Goal: Entertainment & Leisure: Consume media (video, audio)

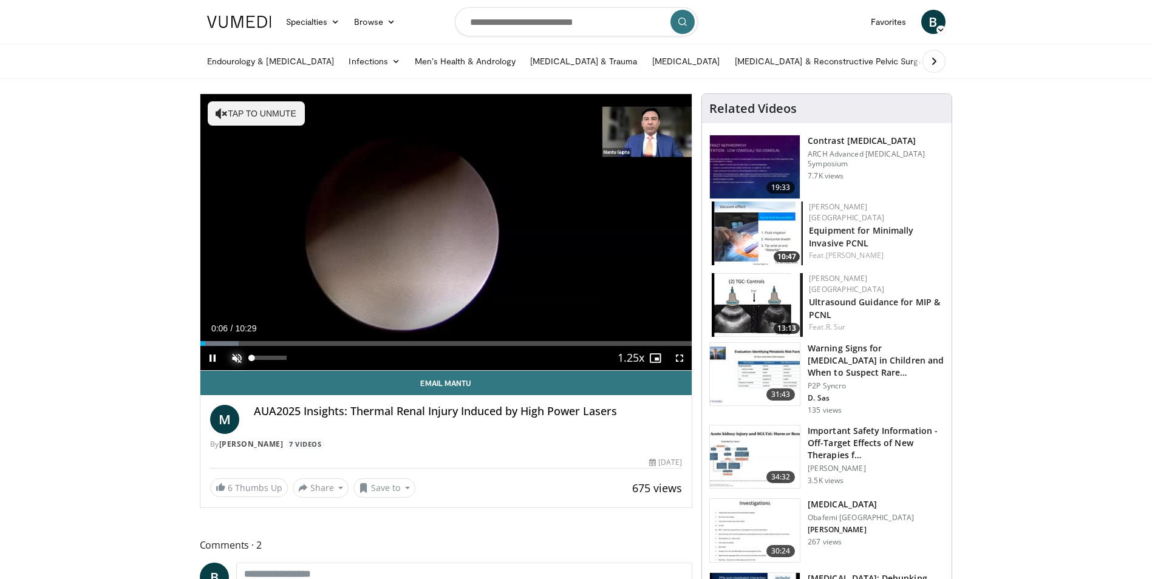
click at [236, 362] on span "Video Player" at bounding box center [237, 358] width 24 height 24
drag, startPoint x: 288, startPoint y: 358, endPoint x: 299, endPoint y: 358, distance: 10.3
click at [299, 358] on div "Mute 100%" at bounding box center [267, 358] width 85 height 24
click at [675, 356] on span "Video Player" at bounding box center [679, 358] width 24 height 24
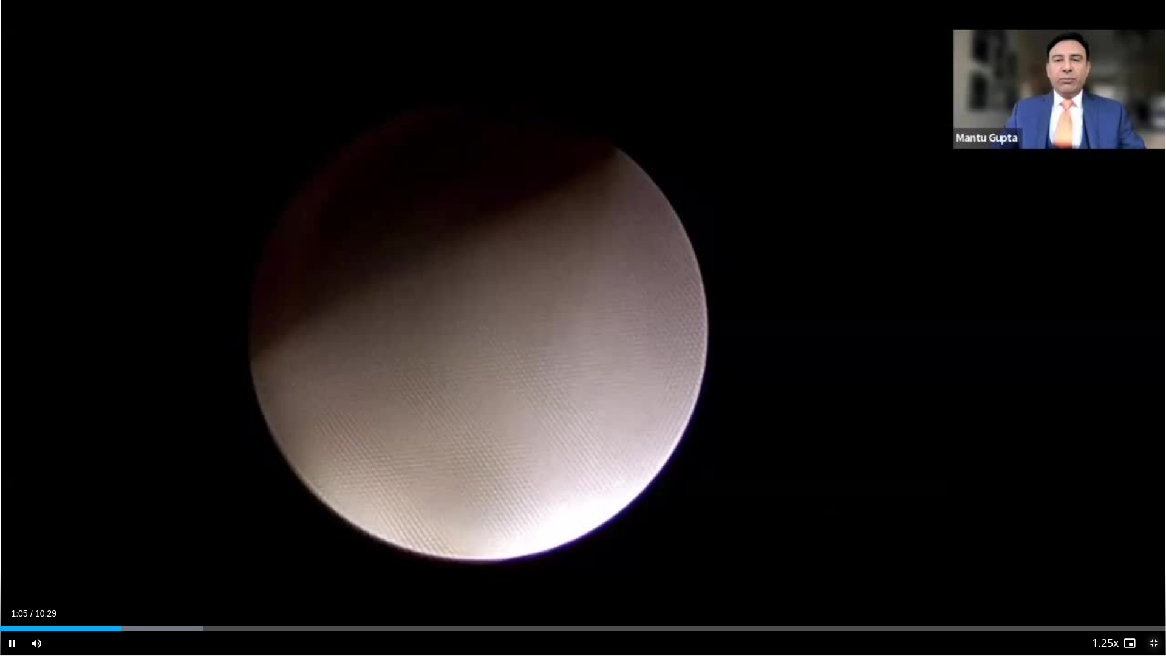
click at [1153, 579] on span "Video Player" at bounding box center [1154, 643] width 24 height 24
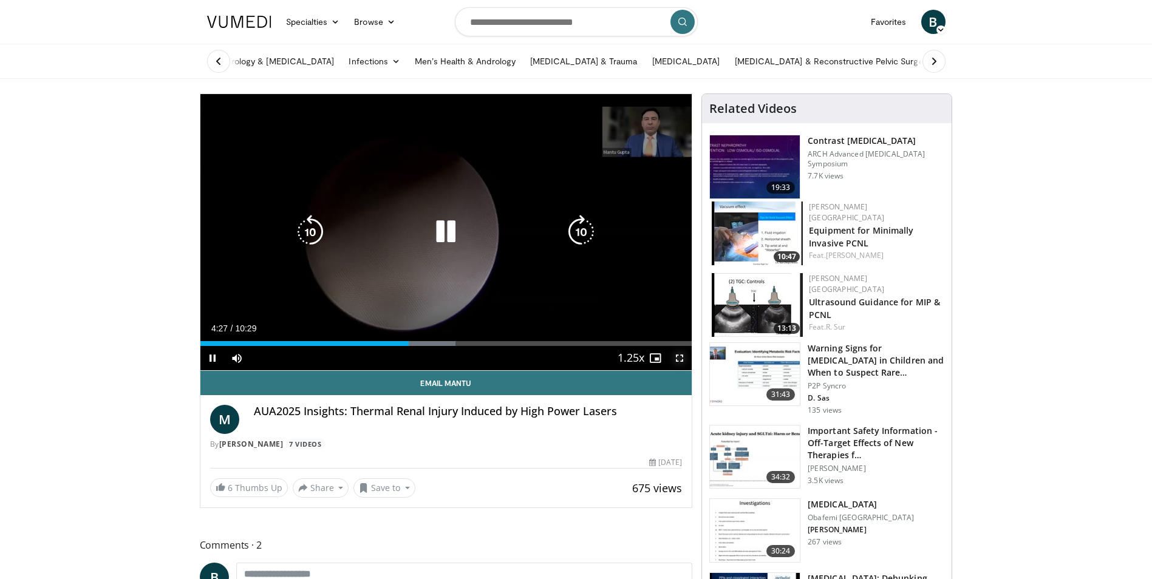
drag, startPoint x: 678, startPoint y: 361, endPoint x: 680, endPoint y: 406, distance: 45.0
click at [678, 361] on span "Video Player" at bounding box center [679, 358] width 24 height 24
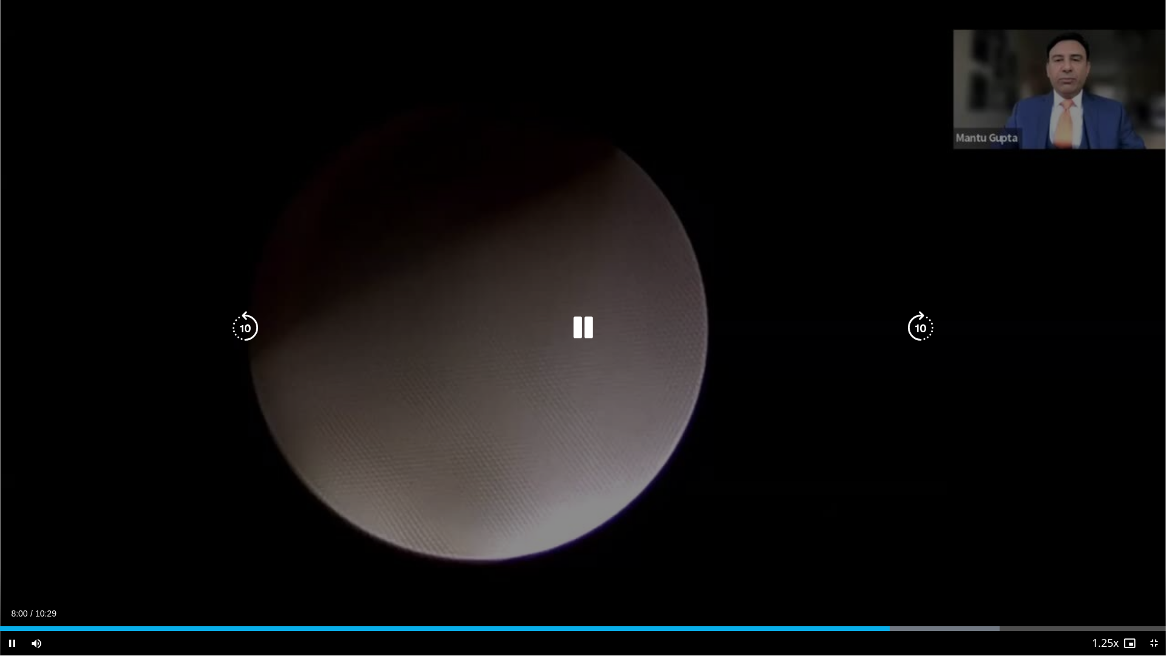
click at [583, 327] on div "10 seconds Tap to unmute" at bounding box center [583, 327] width 1166 height 655
click at [468, 298] on div "10 seconds Tap to unmute" at bounding box center [583, 327] width 1166 height 655
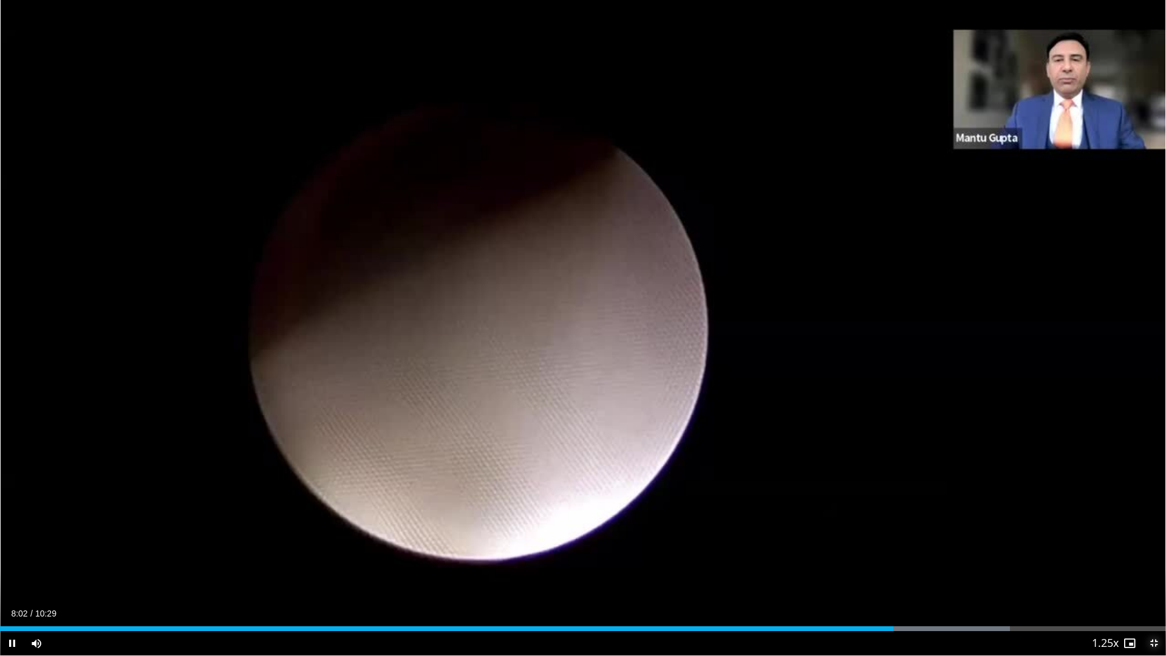
click at [1156, 579] on span "Video Player" at bounding box center [1154, 643] width 24 height 24
